Goal: Task Accomplishment & Management: Manage account settings

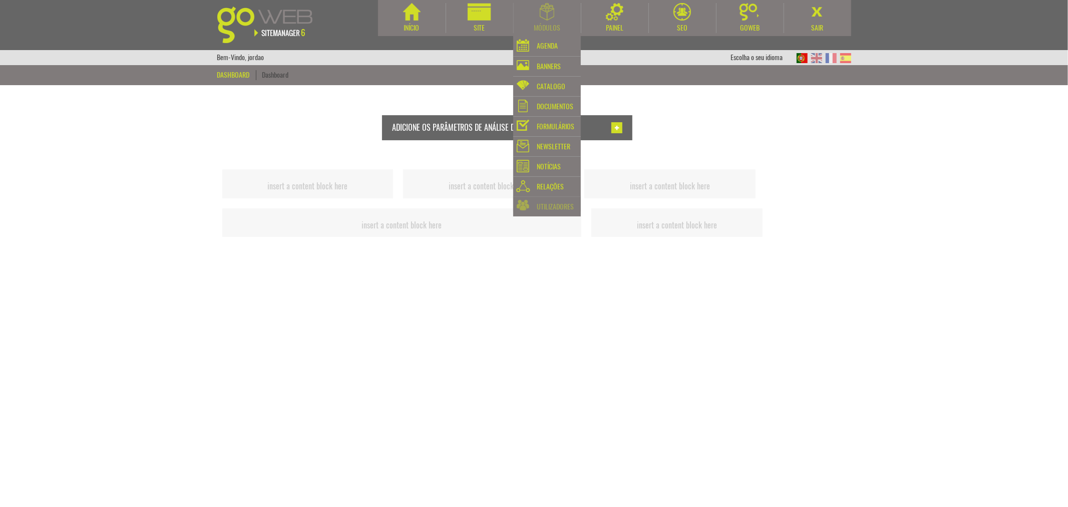
click at [551, 203] on div "Utilizadores" at bounding box center [555, 207] width 37 height 14
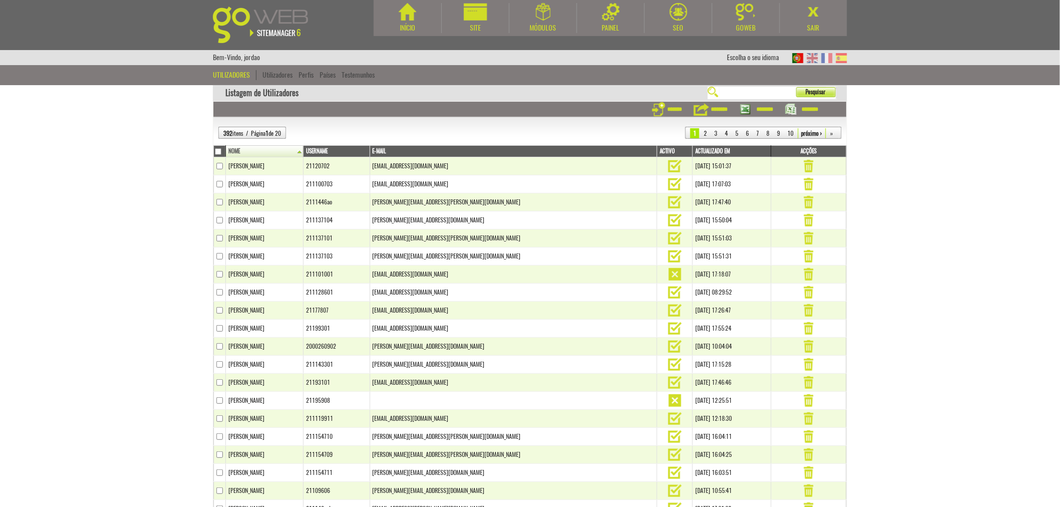
click at [755, 91] on input "text" at bounding box center [756, 92] width 75 height 8
type input "*******"
click at [796, 87] on button "Pesquisar" at bounding box center [816, 92] width 40 height 10
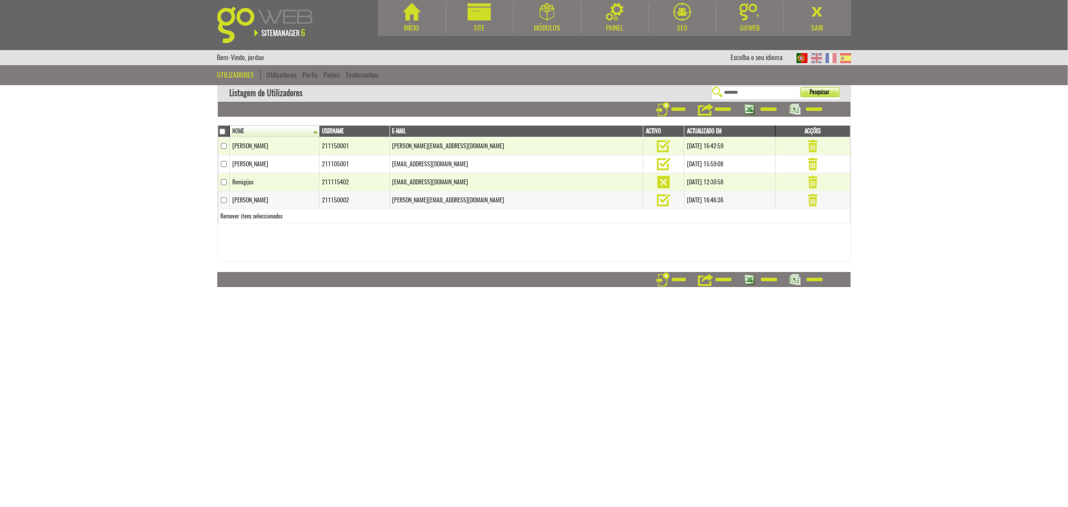
click at [458, 198] on td "s.mermoux@service-equipement.ch" at bounding box center [517, 200] width 254 height 18
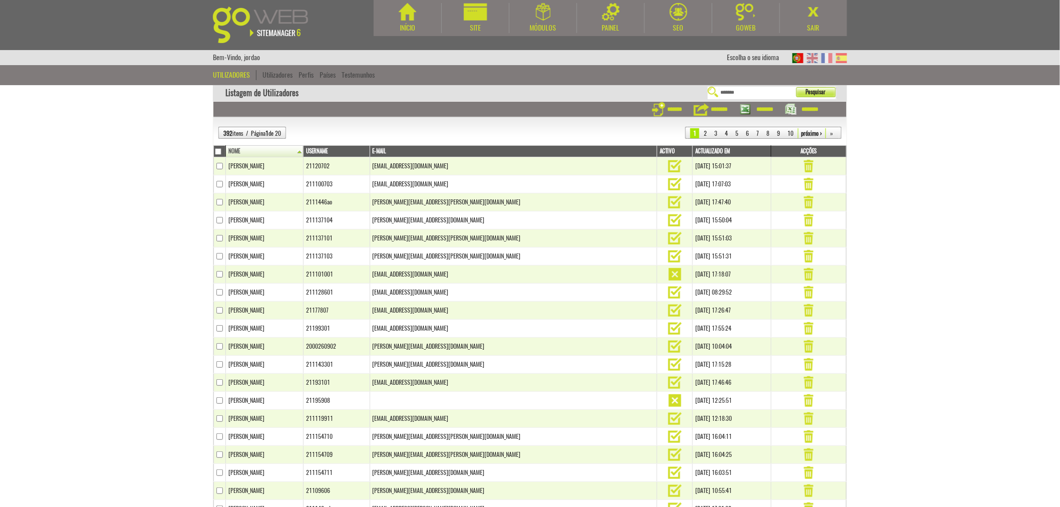
click at [1050, 278] on body "Início Site Módulos [GEOGRAPHIC_DATA]" at bounding box center [530, 253] width 1060 height 507
click at [272, 76] on link "Utilizadores" at bounding box center [277, 75] width 30 height 10
click at [772, 92] on input "text" at bounding box center [756, 92] width 75 height 8
type input "*******"
click at [796, 87] on button "Pesquisar" at bounding box center [816, 92] width 40 height 10
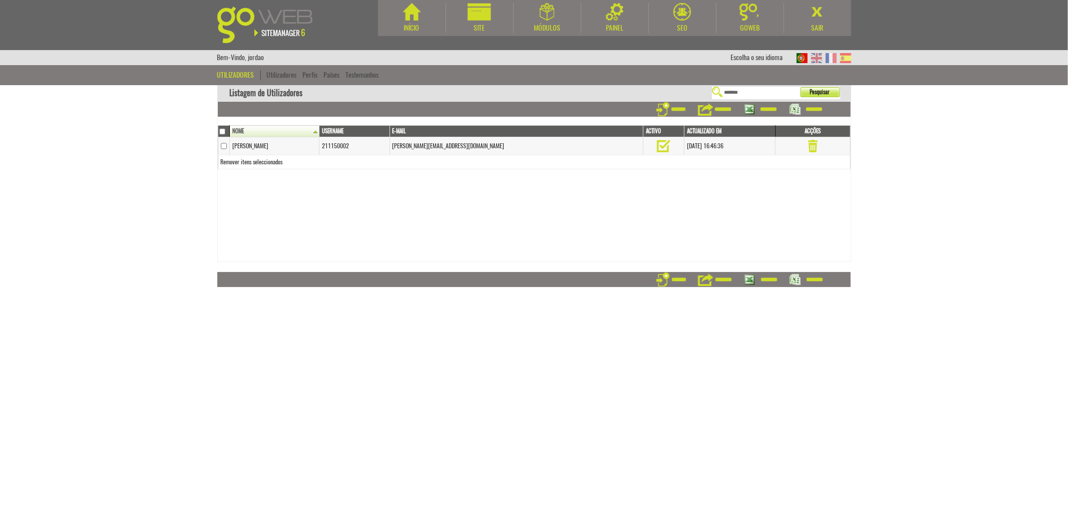
click at [248, 145] on td "[PERSON_NAME]" at bounding box center [275, 146] width 90 height 18
